Goal: Task Accomplishment & Management: Complete application form

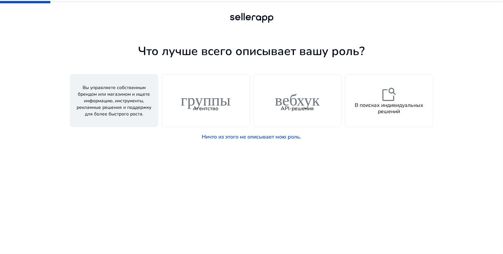
click at [109, 106] on font "Продавец" at bounding box center [113, 108] width 25 height 7
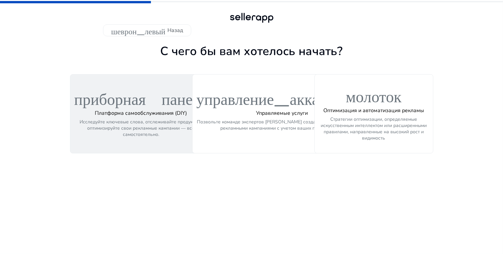
click at [168, 119] on font "Исследуйте ключевые слова, отслеживайте продукты и оптимизируйте свои рекламные…" at bounding box center [141, 128] width 123 height 19
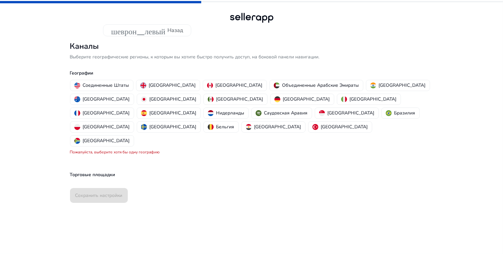
click at [113, 80] on div "Соединенные Штаты Великобритания Канада Объединенные Арабские Эмираты Индия Авс…" at bounding box center [250, 113] width 366 height 69
click at [112, 85] on font "Соединенные Штаты" at bounding box center [106, 85] width 46 height 6
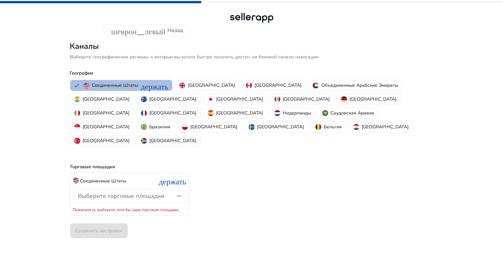
click at [174, 193] on div "Выберите торговые площадки" at bounding box center [127, 196] width 99 height 7
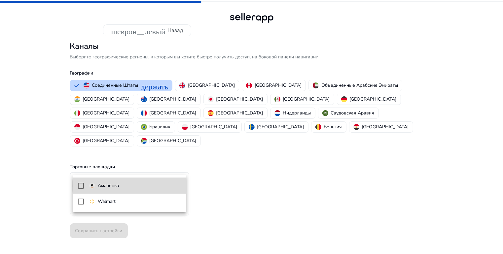
click at [155, 186] on span "Амазонка" at bounding box center [135, 185] width 92 height 7
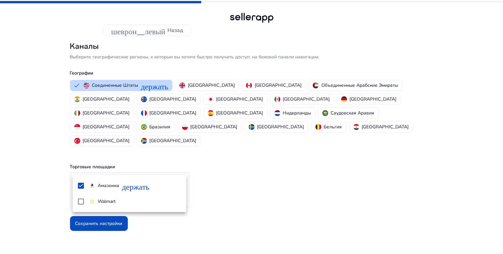
click at [261, 181] on div at bounding box center [251, 127] width 503 height 254
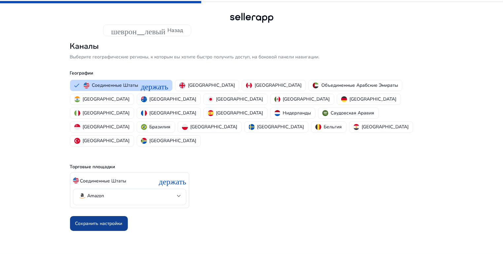
click at [107, 221] on font "Сохранить настройки" at bounding box center [98, 224] width 47 height 6
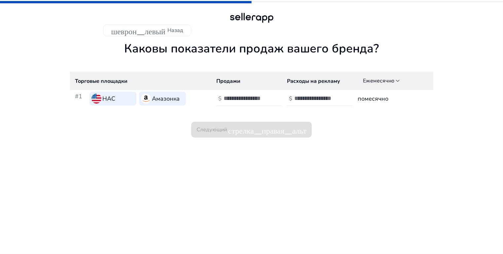
click at [268, 96] on div at bounding box center [253, 98] width 59 height 15
click at [265, 97] on input "*" at bounding box center [246, 98] width 45 height 7
type input "*"
click at [264, 101] on input "*" at bounding box center [246, 98] width 45 height 7
click at [384, 101] on font "помесячно" at bounding box center [373, 99] width 31 height 8
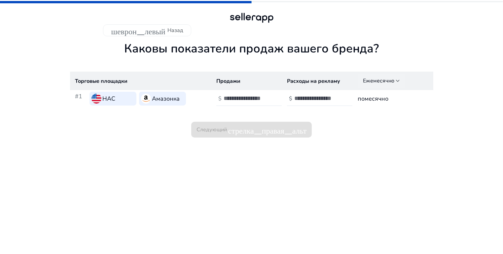
click at [392, 82] on font "Ежемесячно" at bounding box center [378, 80] width 31 height 7
click at [392, 81] on div at bounding box center [251, 127] width 503 height 254
click at [150, 34] on font "шеврон_левый" at bounding box center [138, 30] width 54 height 9
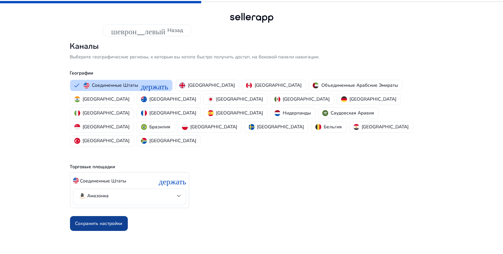
click at [110, 221] on font "Сохранить настройки" at bounding box center [98, 224] width 47 height 6
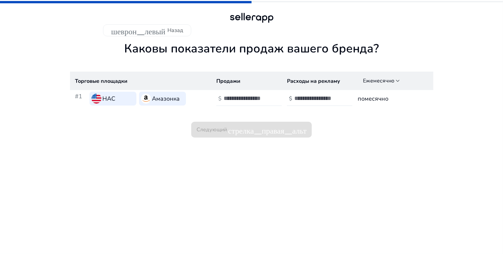
click at [238, 101] on input "number" at bounding box center [246, 98] width 45 height 7
click at [265, 97] on input "*" at bounding box center [246, 98] width 45 height 7
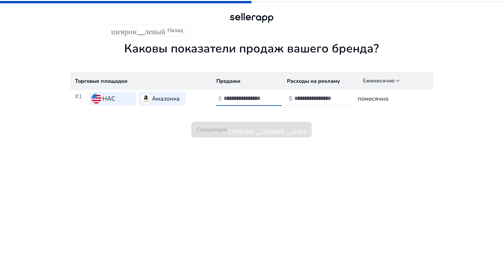
click at [265, 97] on input "*" at bounding box center [246, 98] width 45 height 7
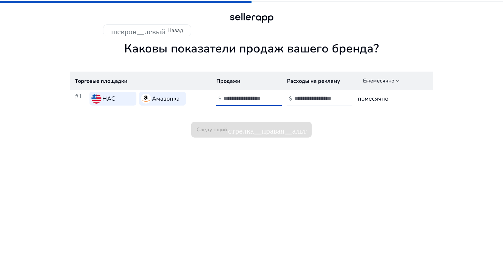
type input "**"
click at [265, 97] on input "**" at bounding box center [246, 98] width 45 height 7
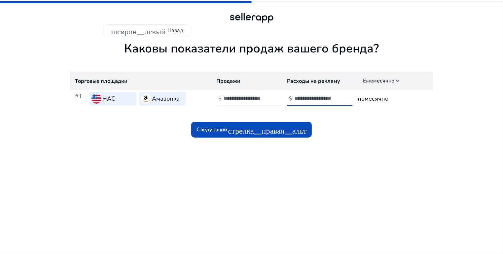
drag, startPoint x: 337, startPoint y: 98, endPoint x: 318, endPoint y: 99, distance: 18.5
click at [329, 99] on input "*" at bounding box center [316, 98] width 45 height 7
click at [335, 96] on input "*" at bounding box center [316, 98] width 45 height 7
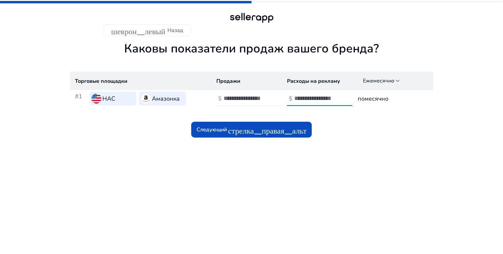
click at [335, 96] on input "*" at bounding box center [316, 98] width 45 height 7
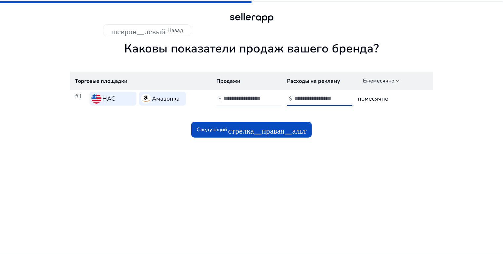
type input "**"
click at [335, 96] on input "**" at bounding box center [316, 98] width 45 height 7
click at [375, 99] on font "помесячно" at bounding box center [373, 99] width 31 height 8
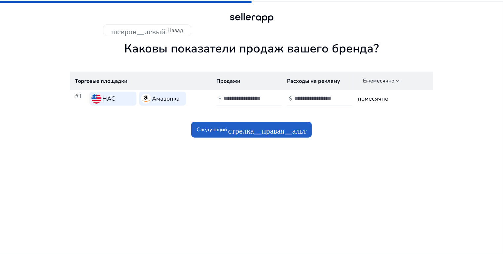
click at [269, 136] on span at bounding box center [251, 130] width 121 height 16
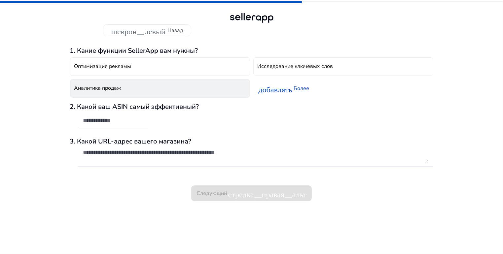
click at [148, 96] on button "Аналитика продаж" at bounding box center [160, 88] width 180 height 18
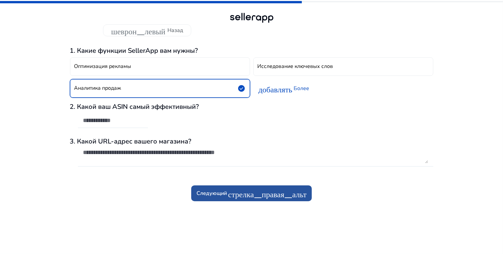
click at [222, 191] on font "Следующий" at bounding box center [211, 193] width 30 height 7
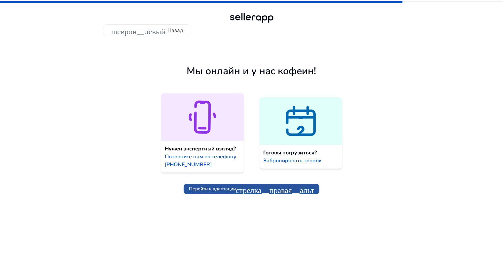
click at [222, 192] on font "Перейти к адаптации" at bounding box center [212, 189] width 47 height 6
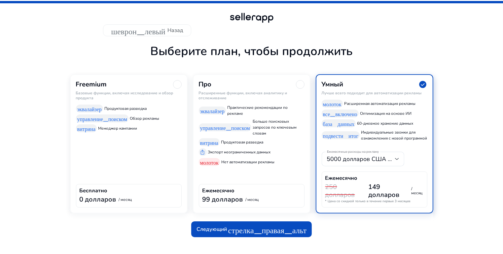
click at [114, 164] on div "Freemium Базовые функции, включая исследование и обзор продукта эквалайзер Прод…" at bounding box center [129, 143] width 118 height 139
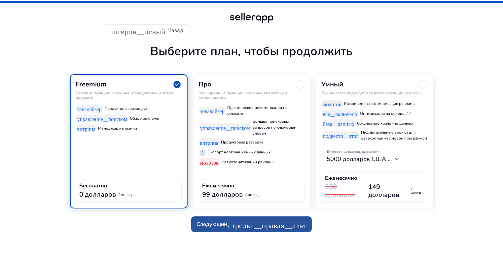
click at [256, 229] on span at bounding box center [251, 225] width 121 height 16
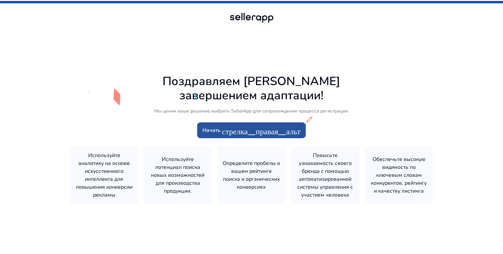
click at [254, 130] on font "стрелка_правая_альт" at bounding box center [261, 130] width 79 height 9
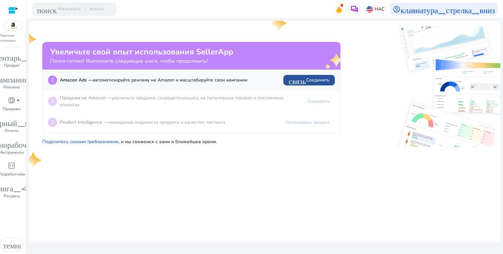
click at [313, 84] on span "связь Соединять" at bounding box center [309, 80] width 41 height 8
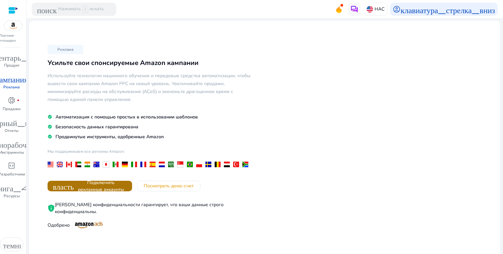
click at [124, 183] on font "Подключить рекламные аккаунты" at bounding box center [101, 186] width 46 height 13
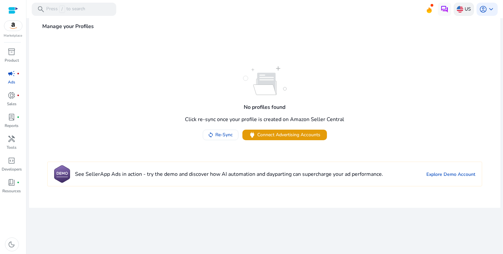
click at [465, 13] on p "US" at bounding box center [468, 9] width 6 height 12
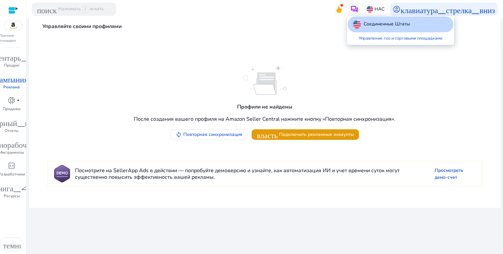
click at [15, 105] on div at bounding box center [251, 127] width 503 height 254
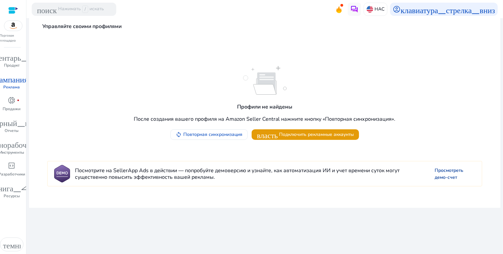
click at [438, 174] on font "Просмотреть демо-счет" at bounding box center [449, 173] width 29 height 13
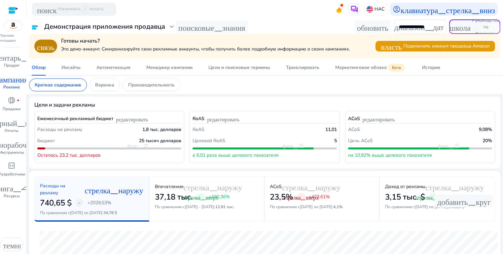
click at [17, 25] on img at bounding box center [13, 26] width 18 height 10
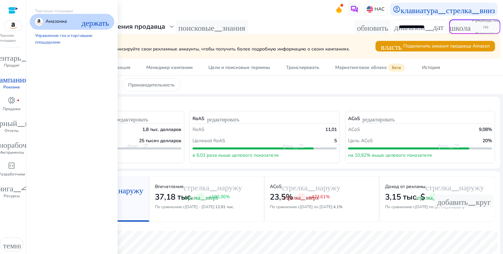
click at [95, 26] on font "держать" at bounding box center [95, 21] width 27 height 9
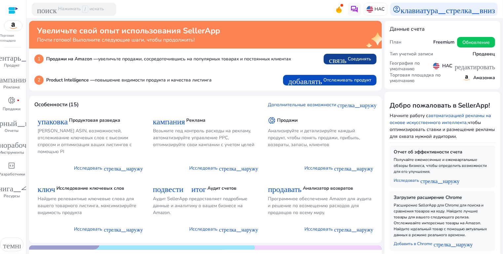
click at [338, 60] on font "связь" at bounding box center [338, 58] width 18 height 9
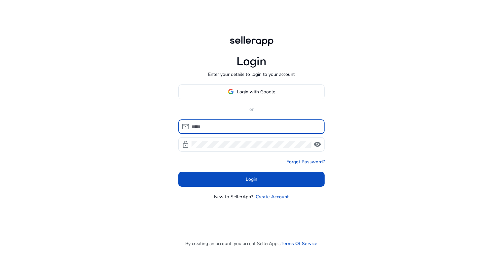
click at [222, 125] on input at bounding box center [256, 126] width 128 height 7
click at [219, 127] on input at bounding box center [256, 126] width 128 height 7
click at [219, 125] on input at bounding box center [256, 126] width 128 height 7
click at [220, 125] on input at bounding box center [256, 126] width 128 height 7
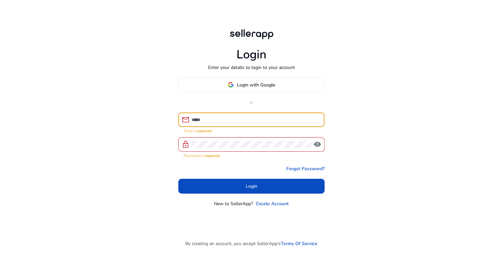
click at [221, 122] on input at bounding box center [256, 119] width 128 height 7
drag, startPoint x: 221, startPoint y: 122, endPoint x: 194, endPoint y: 95, distance: 37.1
click at [220, 121] on input at bounding box center [256, 119] width 128 height 7
paste input "**********"
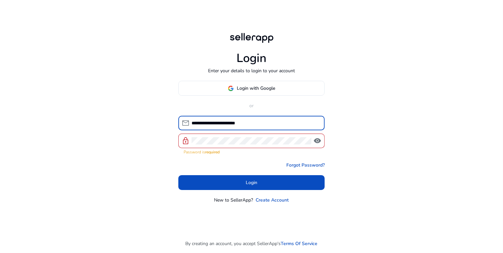
type input "**********"
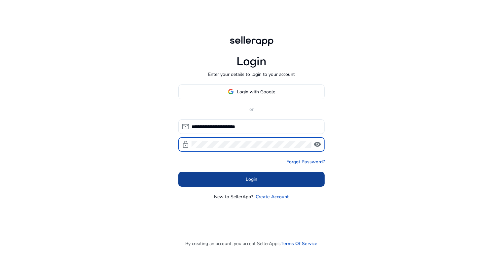
click at [260, 180] on span at bounding box center [251, 179] width 146 height 16
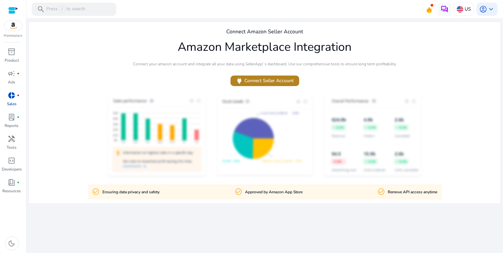
click at [280, 82] on span "power Connect Seller Account" at bounding box center [265, 81] width 58 height 8
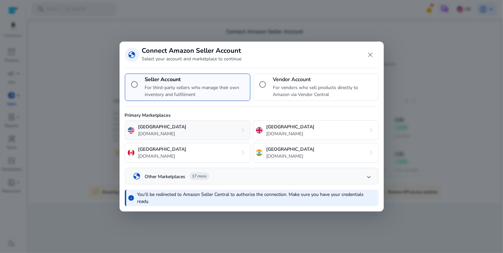
click at [197, 132] on div "United States amazon.com chevron_right" at bounding box center [187, 131] width 125 height 20
